Goal: Transaction & Acquisition: Obtain resource

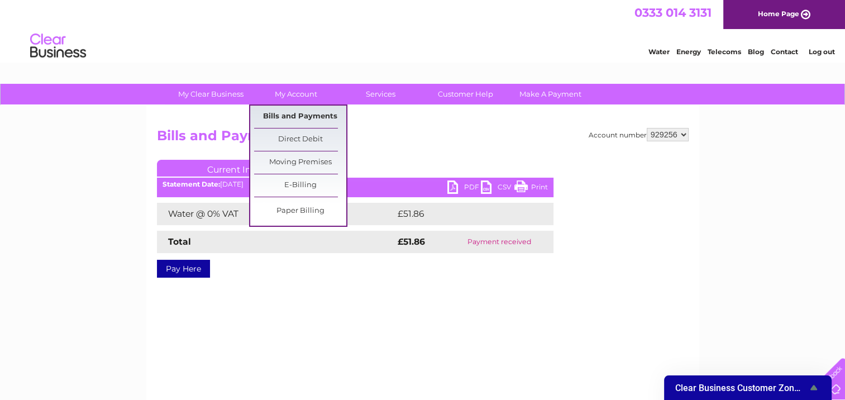
click at [320, 111] on link "Bills and Payments" at bounding box center [300, 117] width 92 height 22
click at [315, 115] on link "Bills and Payments" at bounding box center [300, 117] width 92 height 22
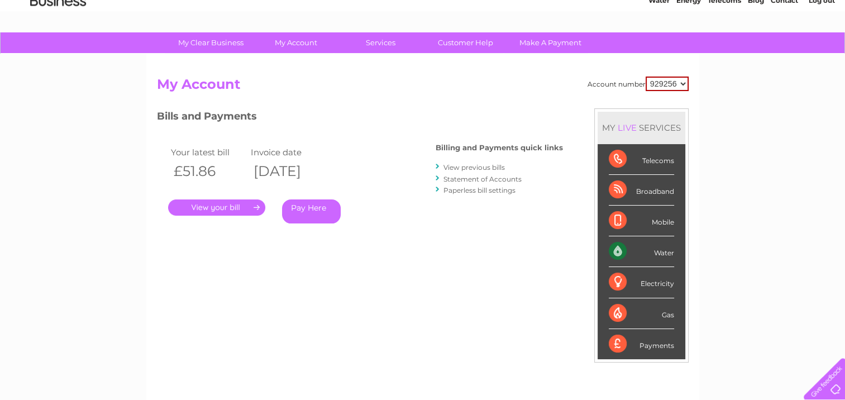
scroll to position [53, 0]
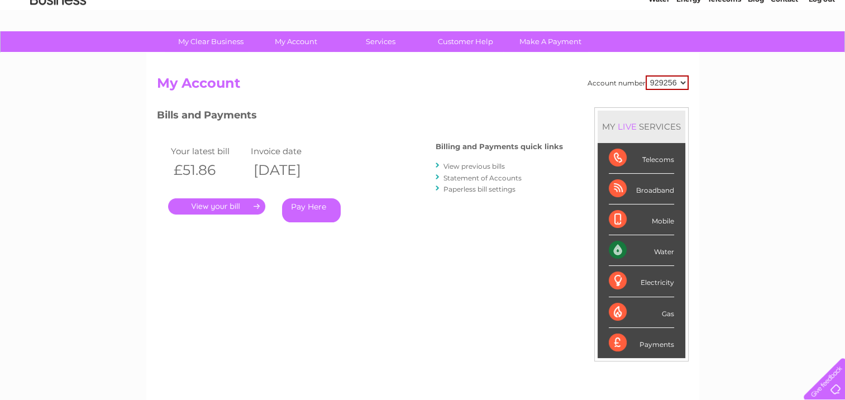
click at [487, 167] on link "View previous bills" at bounding box center [474, 166] width 61 height 8
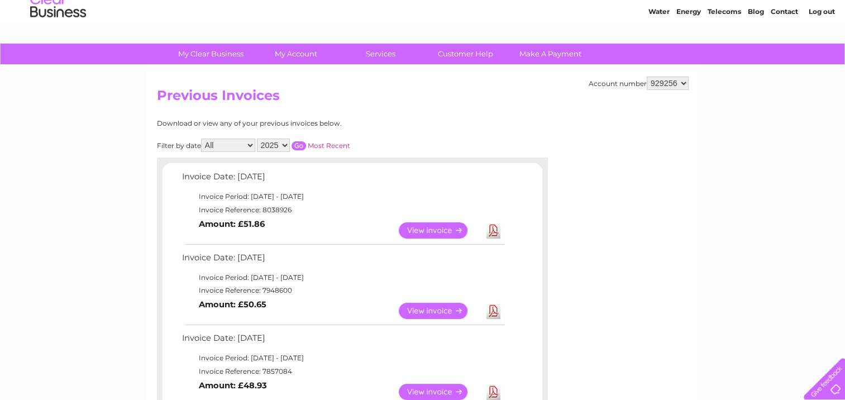
scroll to position [40, 0]
click at [453, 307] on link "View" at bounding box center [440, 311] width 82 height 16
click at [453, 311] on link "View" at bounding box center [440, 311] width 82 height 16
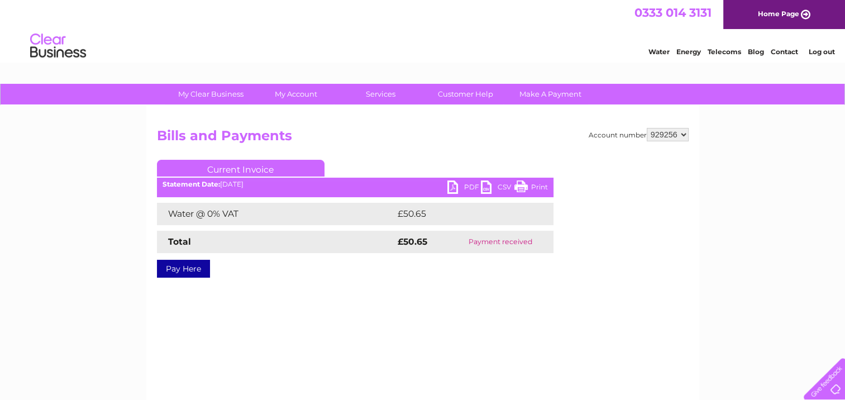
click at [465, 187] on link "PDF" at bounding box center [465, 188] width 34 height 16
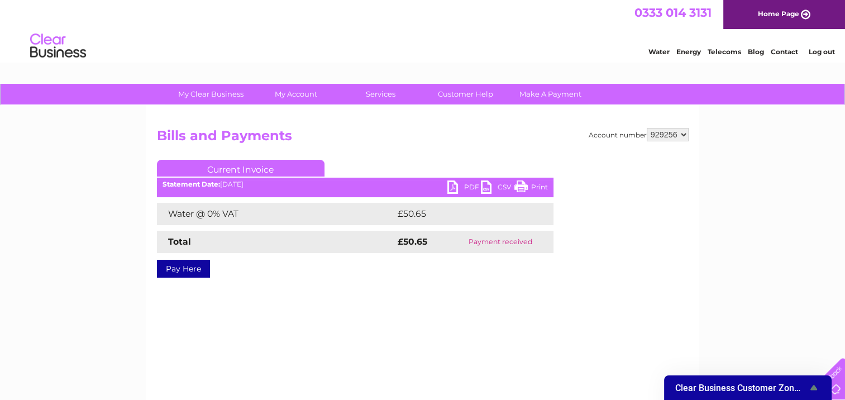
click at [682, 131] on select "929256" at bounding box center [668, 134] width 42 height 13
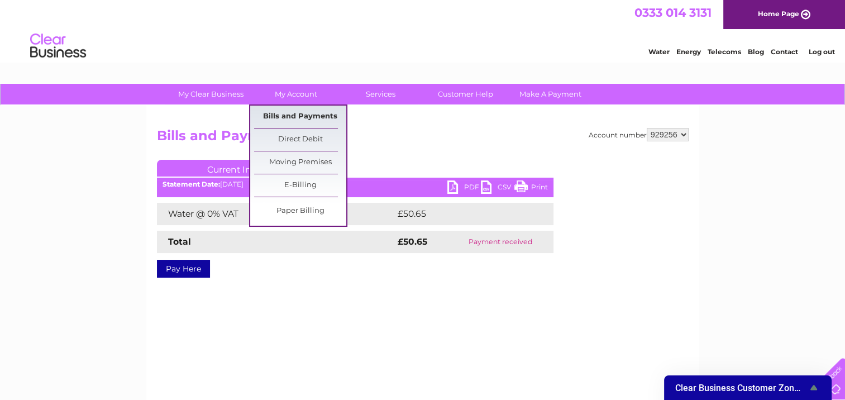
click at [293, 118] on link "Bills and Payments" at bounding box center [300, 117] width 92 height 22
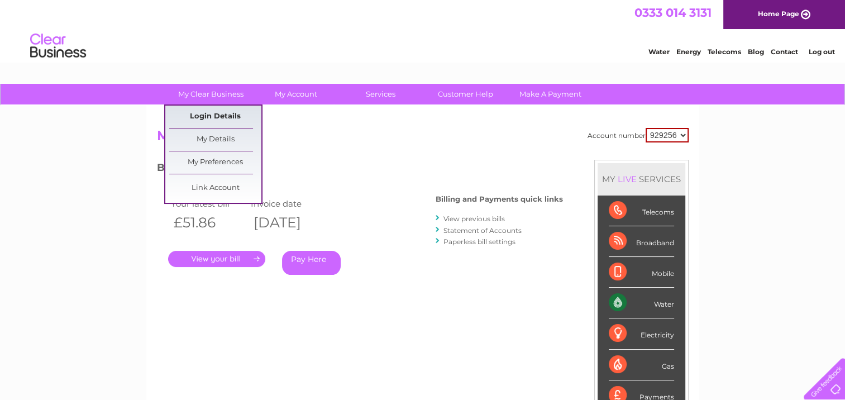
click at [215, 115] on link "Login Details" at bounding box center [215, 117] width 92 height 22
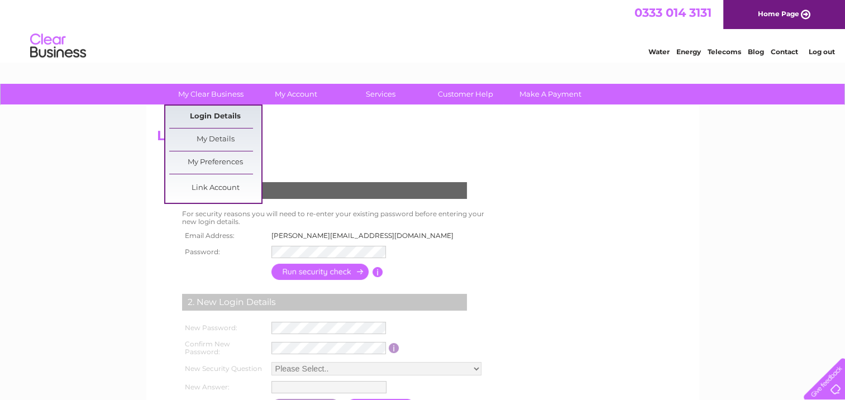
click at [210, 113] on link "Login Details" at bounding box center [215, 117] width 92 height 22
